Goal: Find contact information: Find contact information

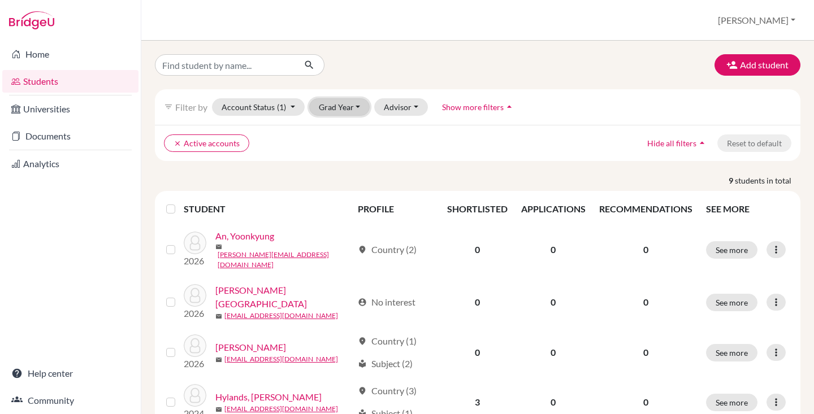
click at [340, 112] on button "Grad Year" at bounding box center [339, 107] width 61 height 18
click at [343, 154] on span "2026" at bounding box center [333, 149] width 20 height 14
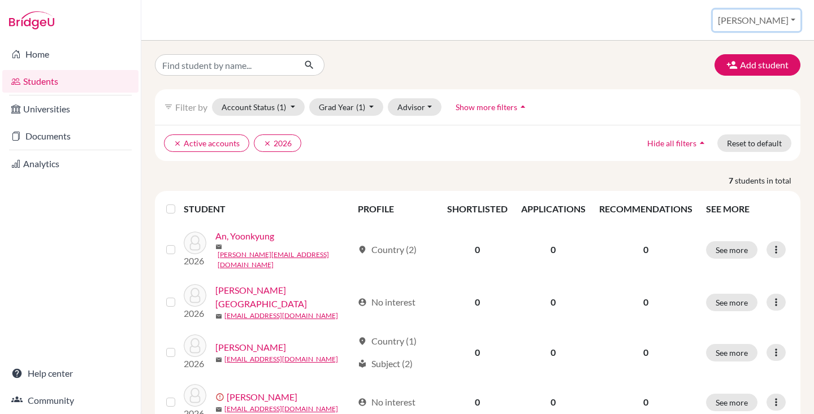
click at [794, 24] on button "[PERSON_NAME]" at bounding box center [757, 20] width 88 height 21
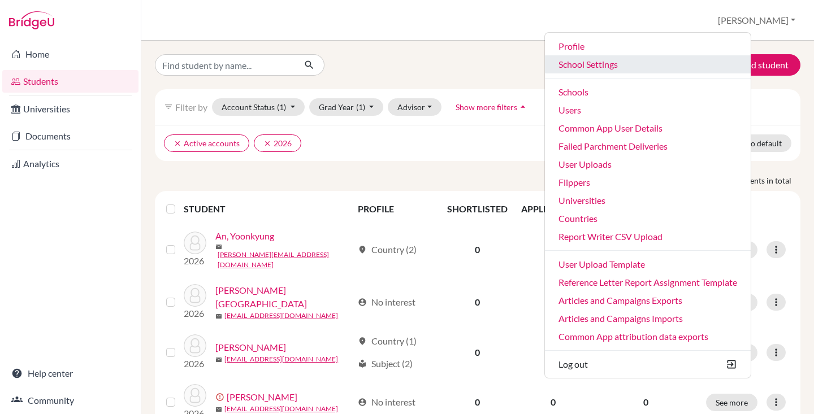
click at [633, 57] on link "School Settings" at bounding box center [648, 64] width 206 height 18
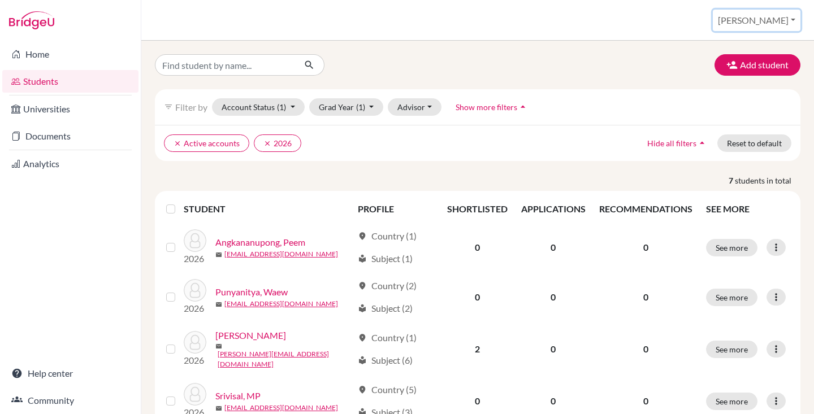
click at [774, 21] on button "[PERSON_NAME]" at bounding box center [757, 20] width 88 height 21
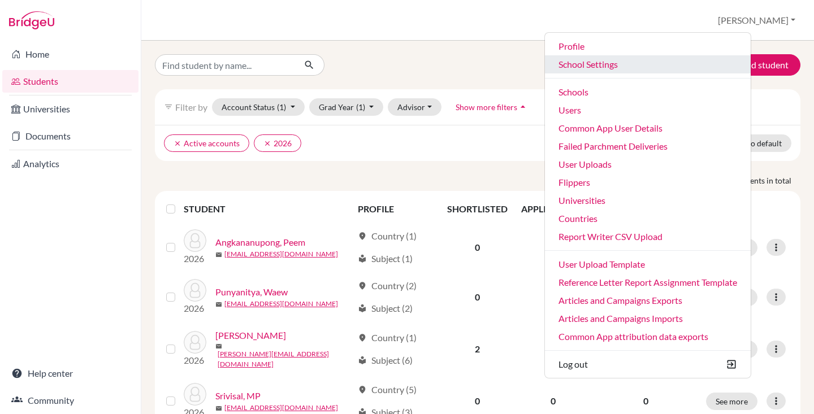
click at [655, 64] on link "School Settings" at bounding box center [648, 64] width 206 height 18
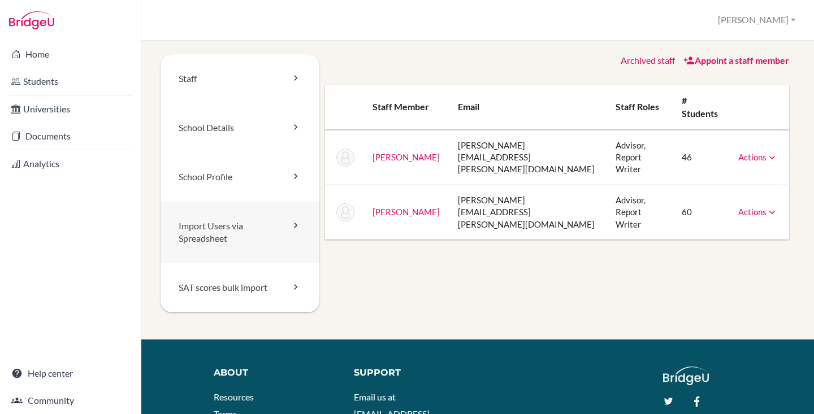
click at [237, 234] on link "Import Users via Spreadsheet" at bounding box center [239, 233] width 159 height 62
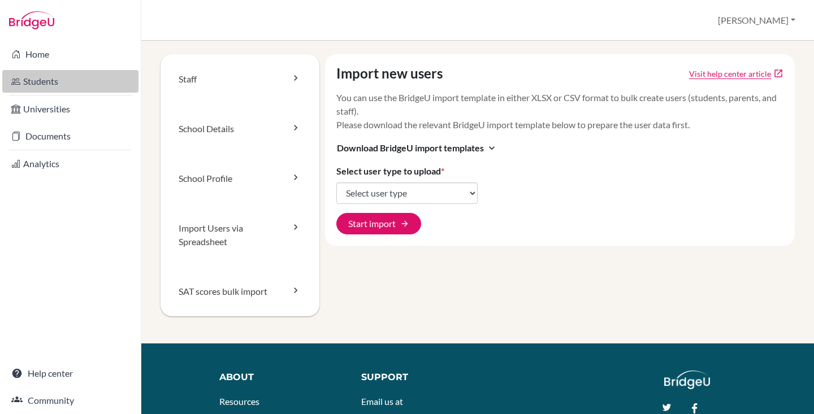
click at [59, 80] on link "Students" at bounding box center [70, 81] width 136 height 23
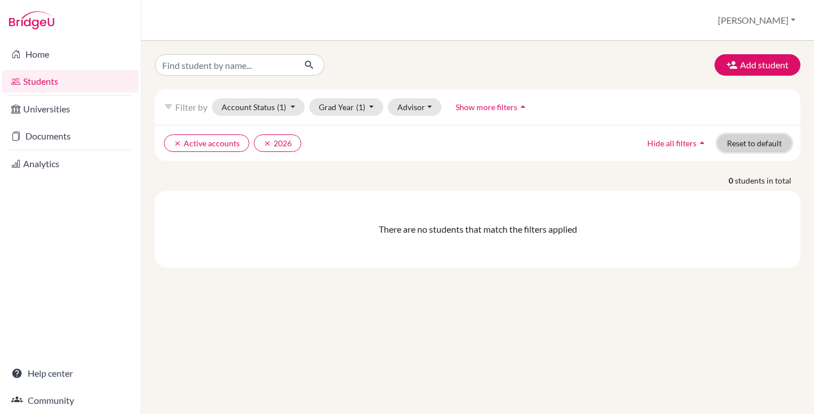
click at [728, 142] on button "Reset to default" at bounding box center [754, 143] width 74 height 18
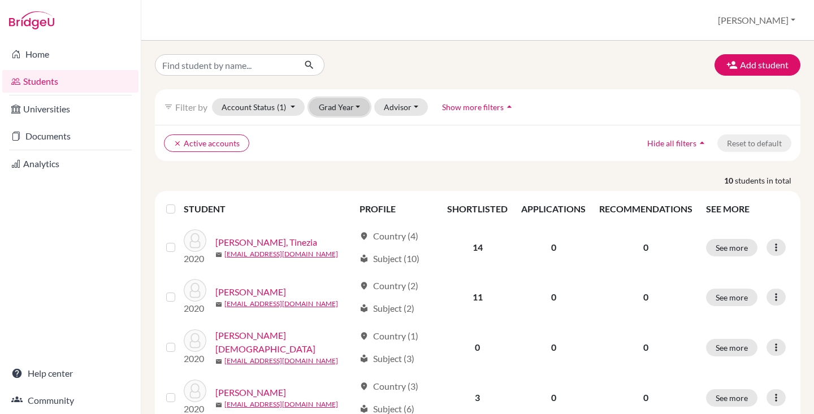
click at [348, 108] on button "Grad Year" at bounding box center [339, 107] width 61 height 18
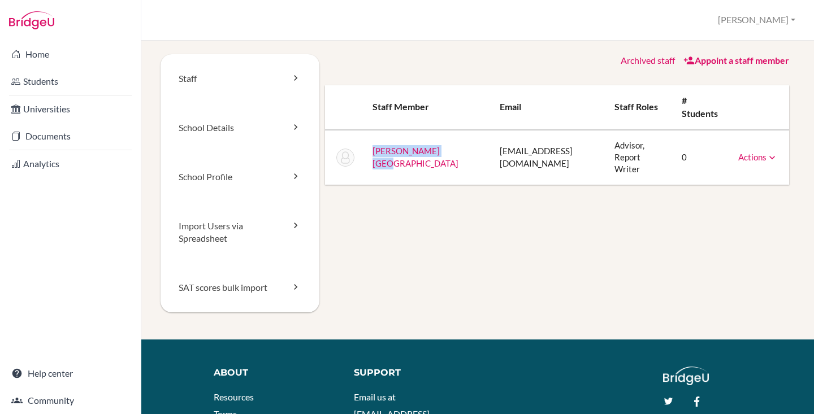
drag, startPoint x: 405, startPoint y: 164, endPoint x: 370, endPoint y: 144, distance: 40.8
click at [370, 144] on td "[PERSON_NAME][GEOGRAPHIC_DATA]" at bounding box center [426, 157] width 127 height 55
copy link "Sabharwal, Aparna"
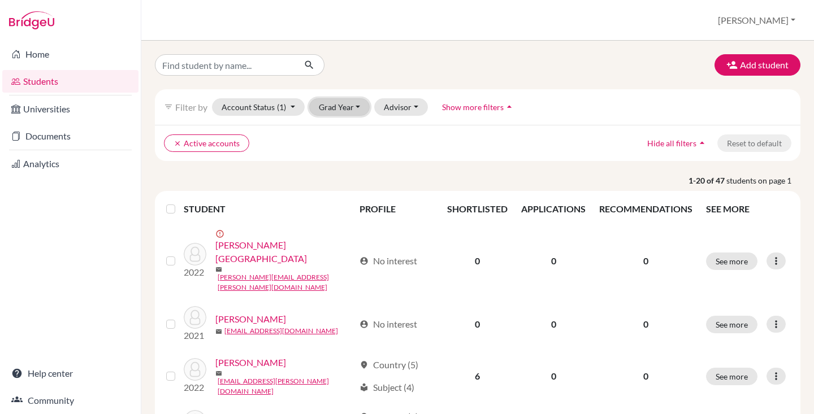
click at [318, 107] on button "Grad Year" at bounding box center [339, 107] width 61 height 18
click at [329, 108] on button "Grad Year" at bounding box center [339, 107] width 61 height 18
click at [333, 97] on div "filter_list Filter by Account Status (1) Active accounts done Archived accounts…" at bounding box center [477, 107] width 645 height 36
click at [775, 21] on button "[PERSON_NAME]" at bounding box center [757, 20] width 88 height 21
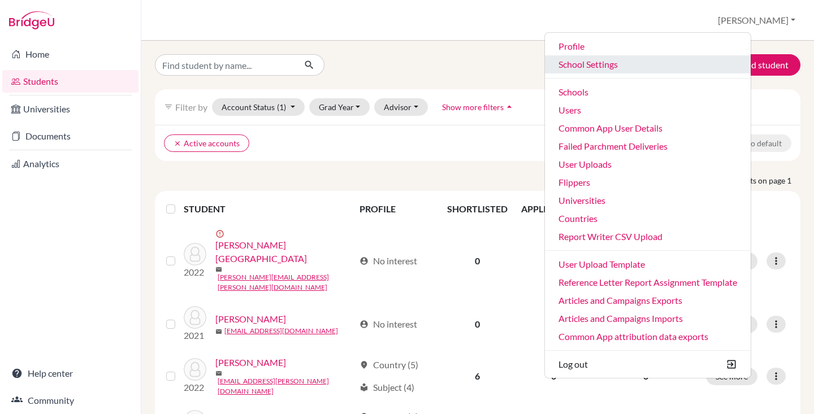
click at [653, 58] on link "School Settings" at bounding box center [648, 64] width 206 height 18
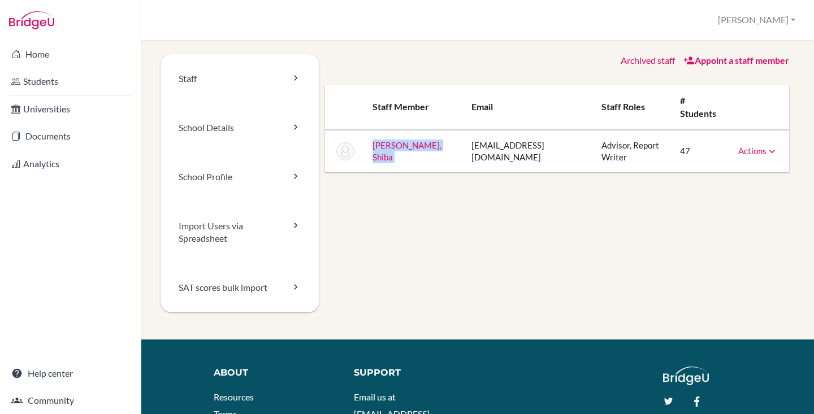
drag, startPoint x: 449, startPoint y: 139, endPoint x: 360, endPoint y: 136, distance: 88.8
click at [360, 136] on tr "Anand Arora, Shiba saarora@ags.amity.edu Advisor, Report Writer 47 Actions Mess…" at bounding box center [557, 151] width 464 height 43
copy tr "[PERSON_NAME], Shiba"
click at [51, 81] on link "Students" at bounding box center [70, 81] width 136 height 23
